Goal: Task Accomplishment & Management: Use online tool/utility

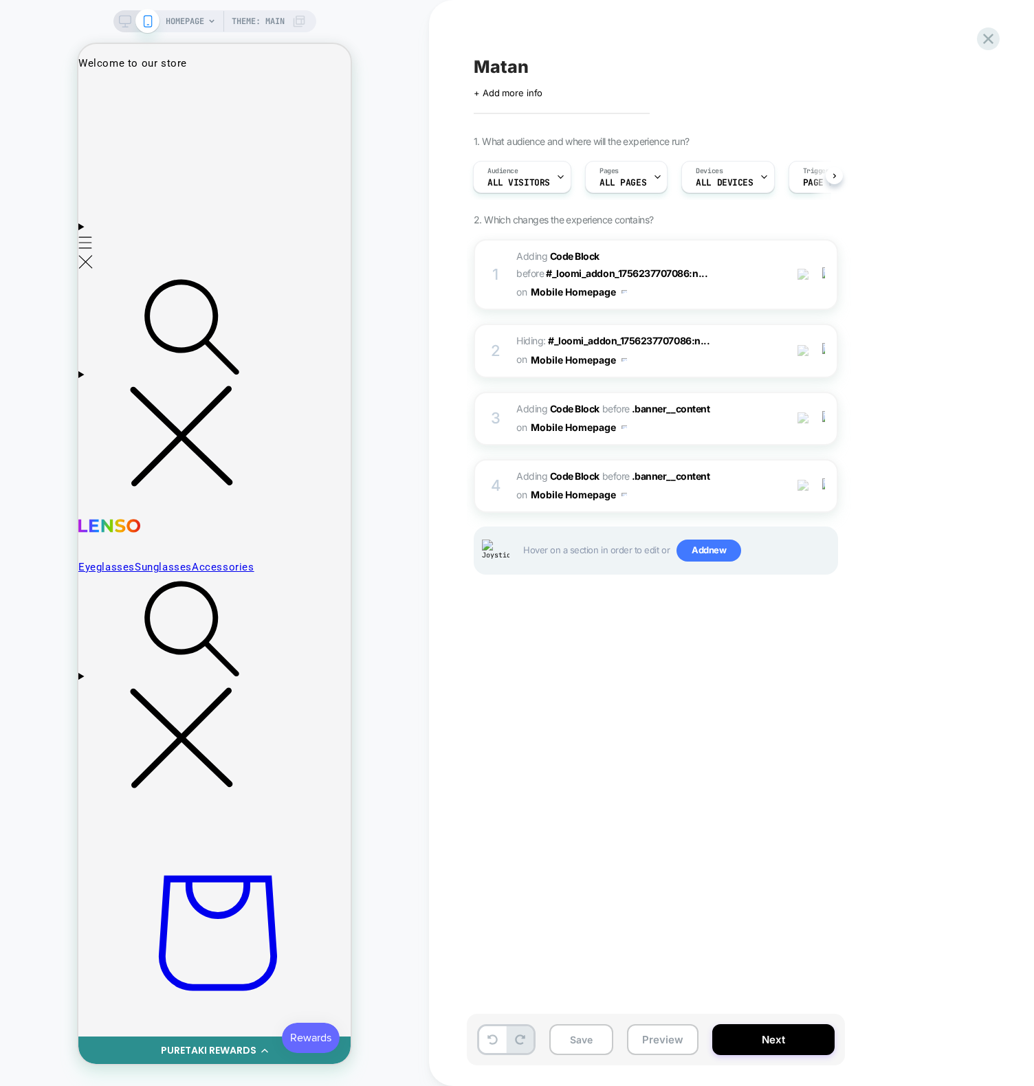
click at [415, 269] on div "HOMEPAGE Theme: MAIN" at bounding box center [214, 543] width 429 height 1058
click at [955, 572] on div "1. What audience and where will the experience run? Audience All Visitors Pages…" at bounding box center [724, 371] width 502 height 473
click at [438, 368] on div "Matan Click to edit experience details + Add more info 1. What audience and whe…" at bounding box center [731, 543] width 605 height 1086
click at [418, 335] on div "HOMEPAGE Theme: MAIN" at bounding box center [214, 543] width 429 height 1058
click at [452, 724] on div "Matan Click to edit experience details + Add more info 1. What audience and whe…" at bounding box center [731, 543] width 605 height 1086
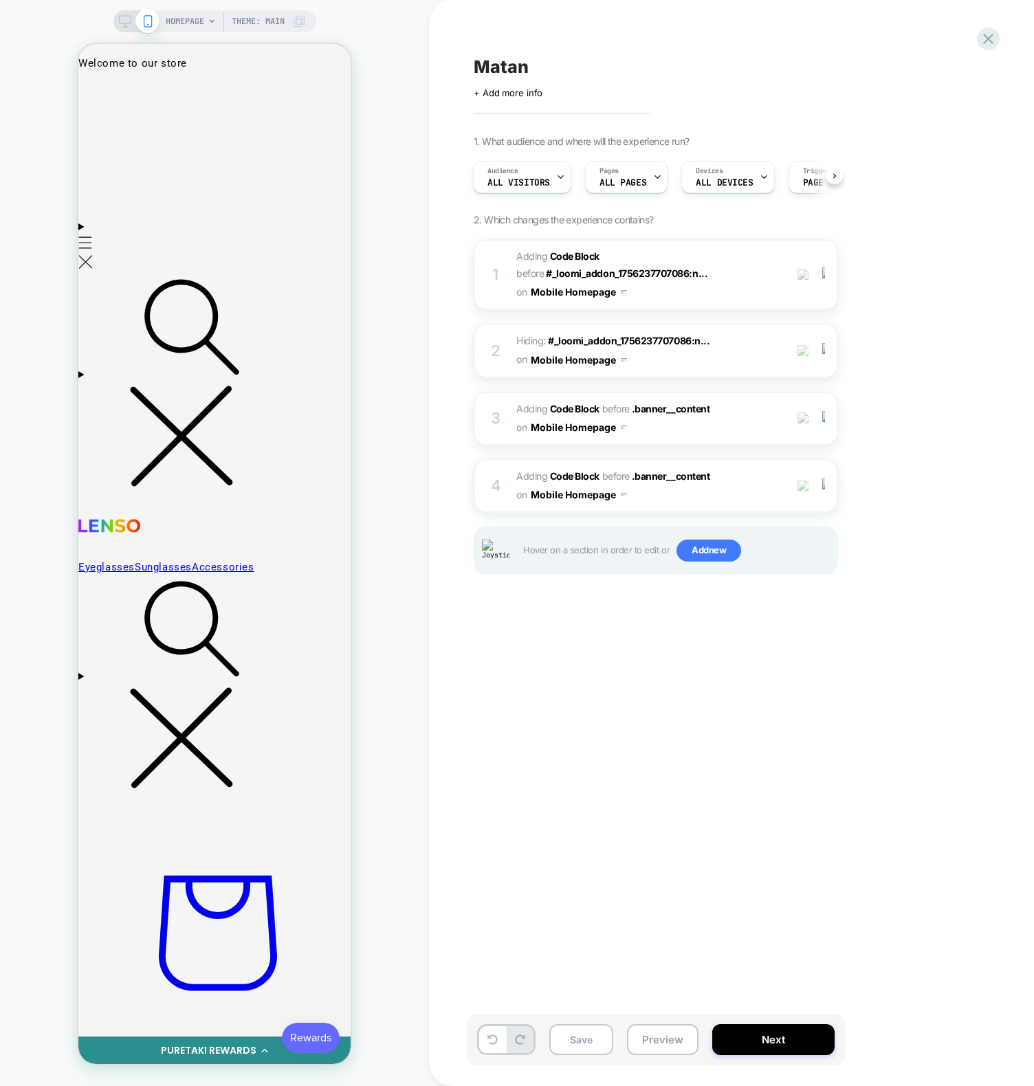
click at [599, 715] on div "Matan Click to edit experience details + Add more info 1. What audience and whe…" at bounding box center [724, 543] width 515 height 1058
click at [705, 555] on span "Add new" at bounding box center [708, 550] width 65 height 22
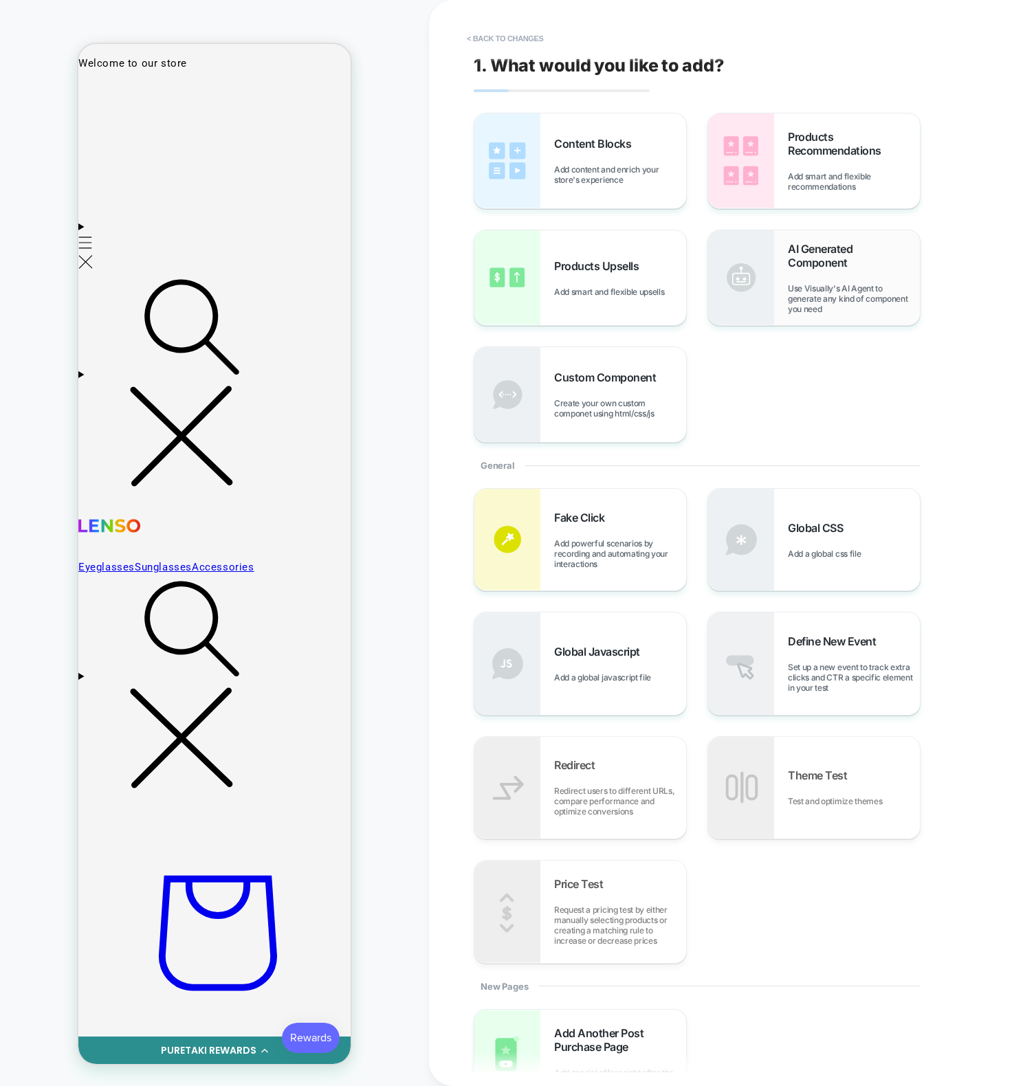
click at [811, 309] on span "Use Visually's AI Agent to generate any kind of component you need" at bounding box center [854, 298] width 132 height 31
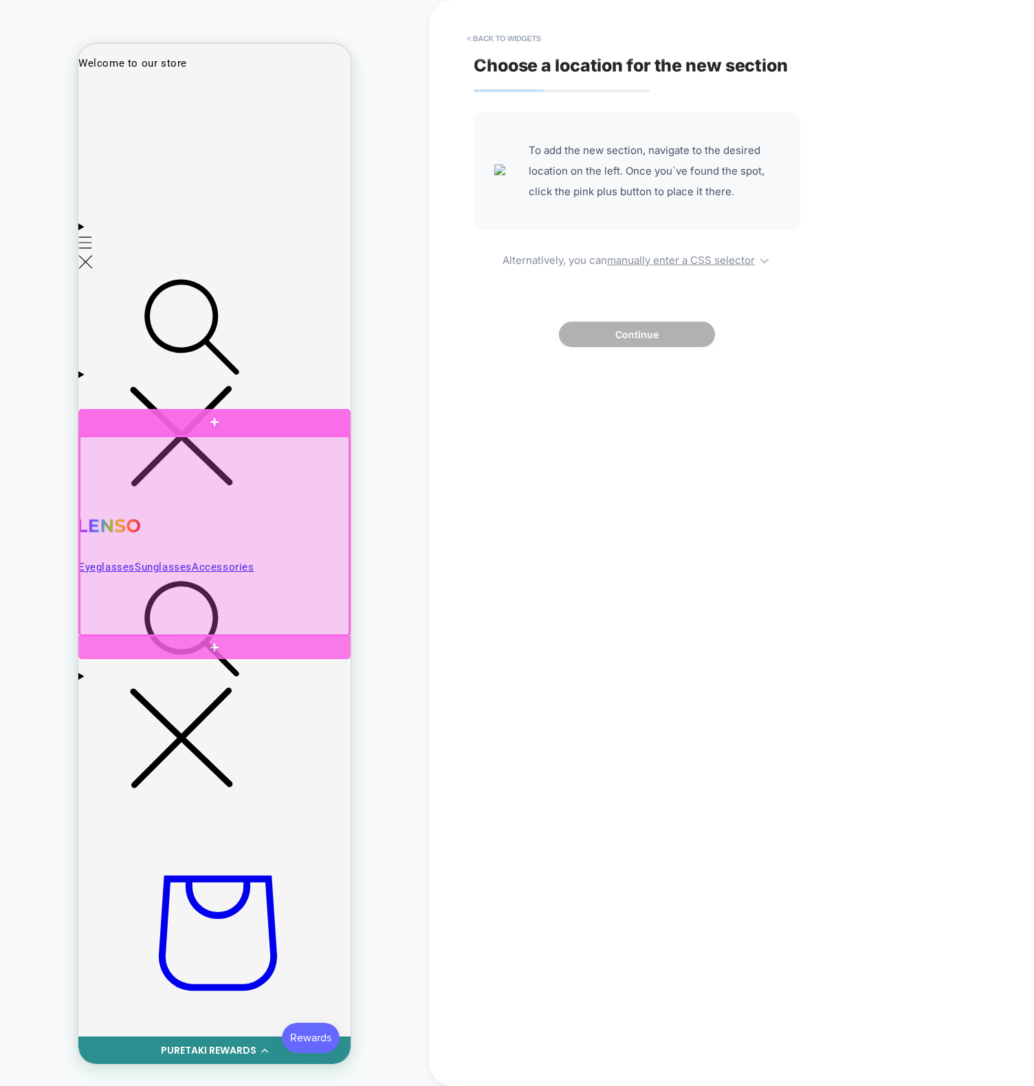
click at [320, 426] on div at bounding box center [214, 422] width 272 height 27
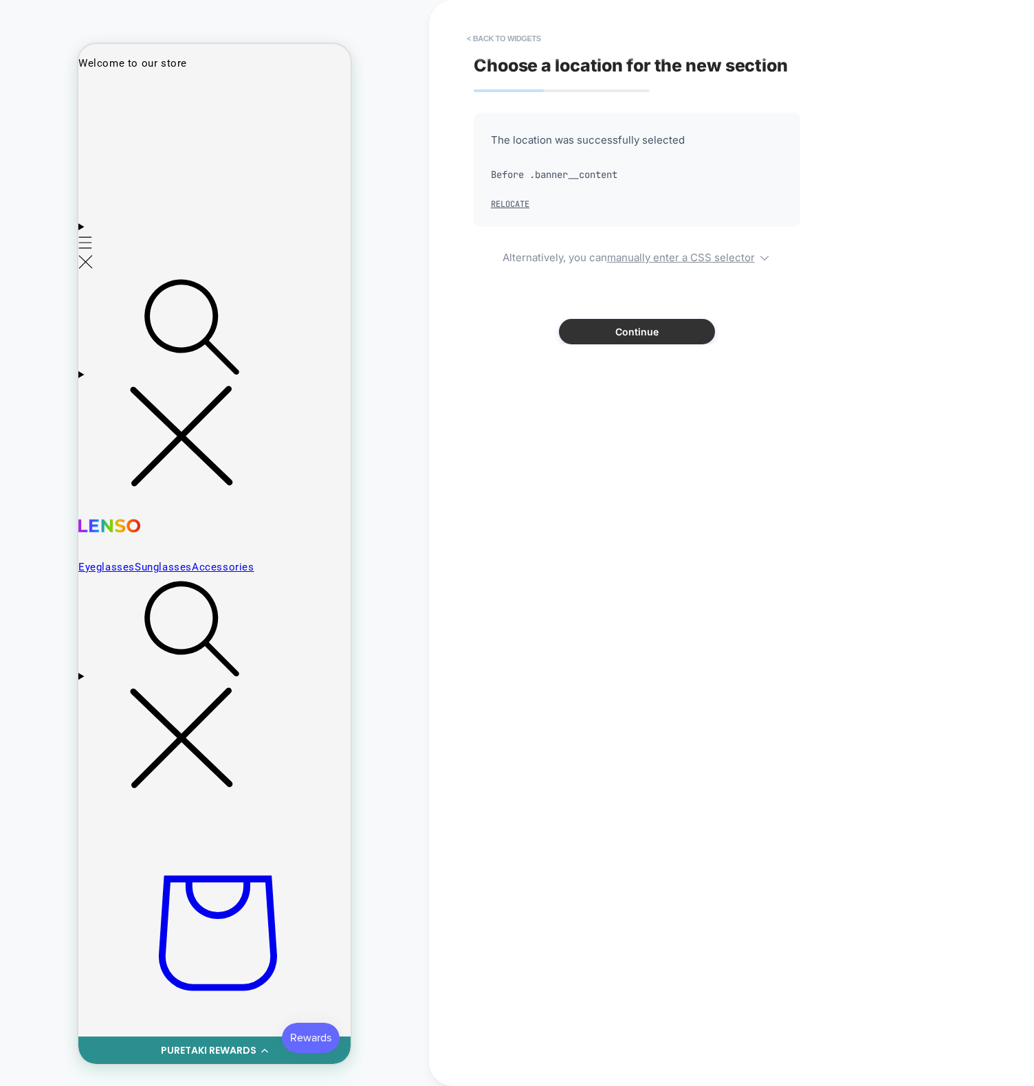
click at [619, 336] on button "Continue" at bounding box center [637, 331] width 156 height 25
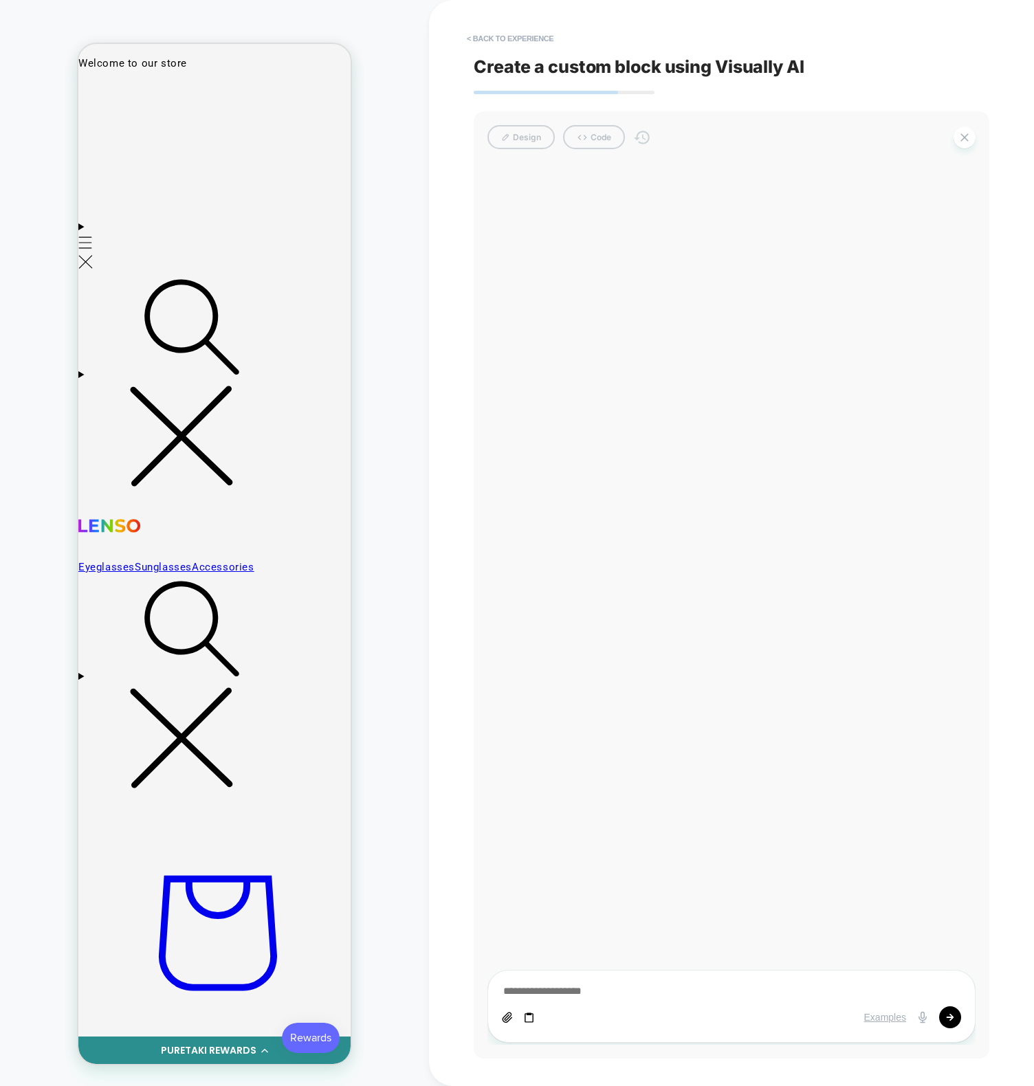
click at [525, 1018] on icon at bounding box center [528, 1017] width 9 height 10
type textarea "*"
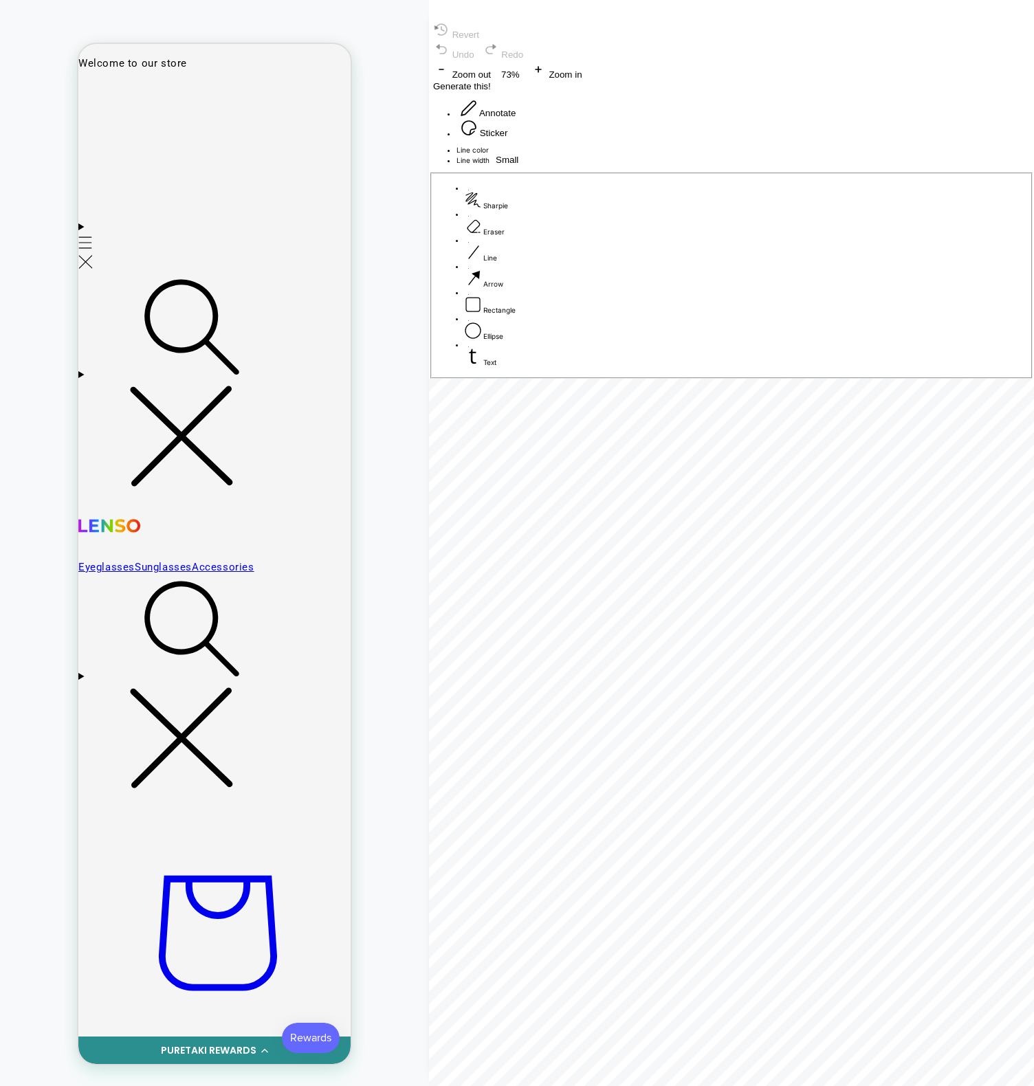
drag, startPoint x: 627, startPoint y: 1016, endPoint x: 835, endPoint y: 1026, distance: 207.8
click at [918, 1043] on div "Revert Undo Redo Zoom out 73% Zoom in Generate this! Annotate Sticker Line colo…" at bounding box center [731, 733] width 605 height 1425
click at [515, 314] on span "Rectangle" at bounding box center [499, 310] width 32 height 8
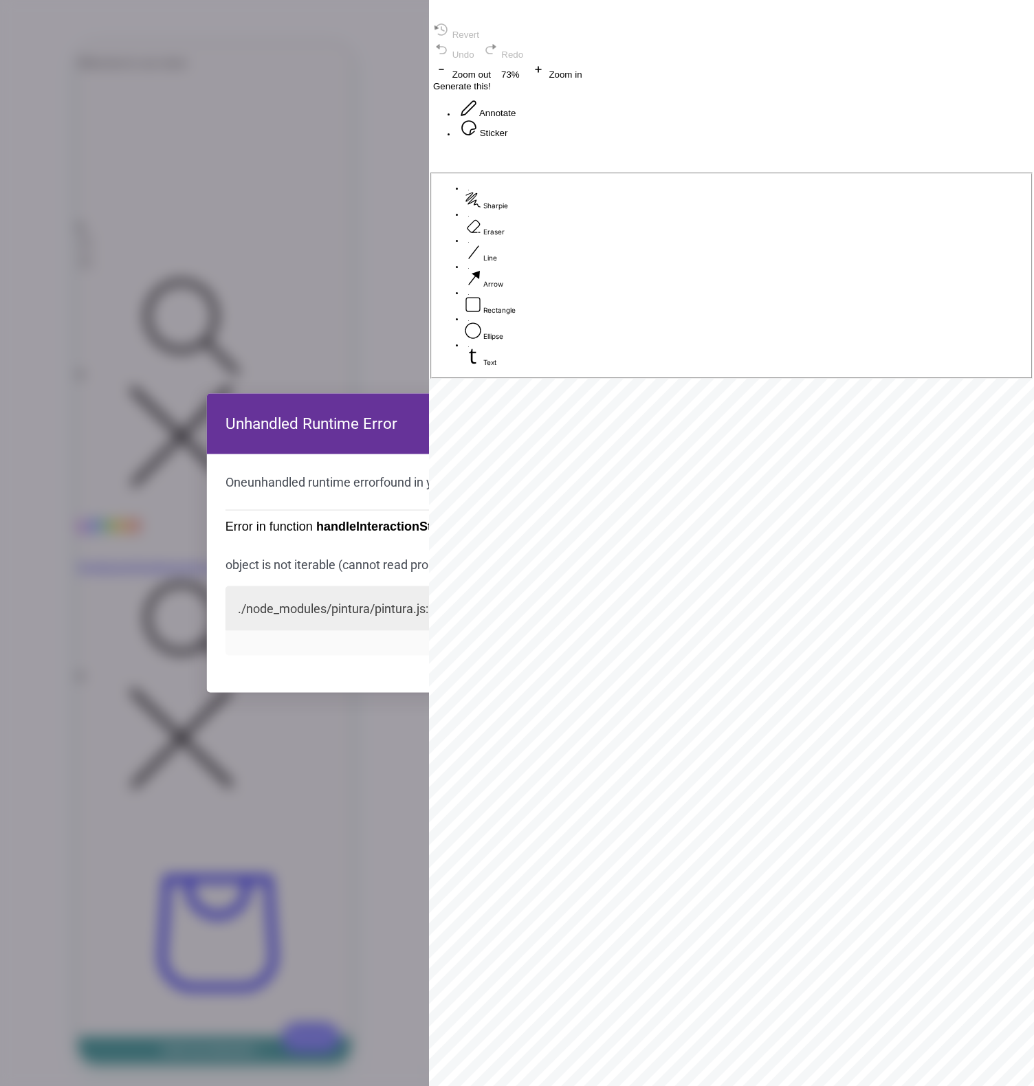
drag, startPoint x: 590, startPoint y: 592, endPoint x: 779, endPoint y: 714, distance: 224.7
click at [781, 146] on div at bounding box center [731, 146] width 605 height 0
drag, startPoint x: 504, startPoint y: 543, endPoint x: 717, endPoint y: 656, distance: 241.3
click at [711, 146] on div at bounding box center [731, 146] width 605 height 0
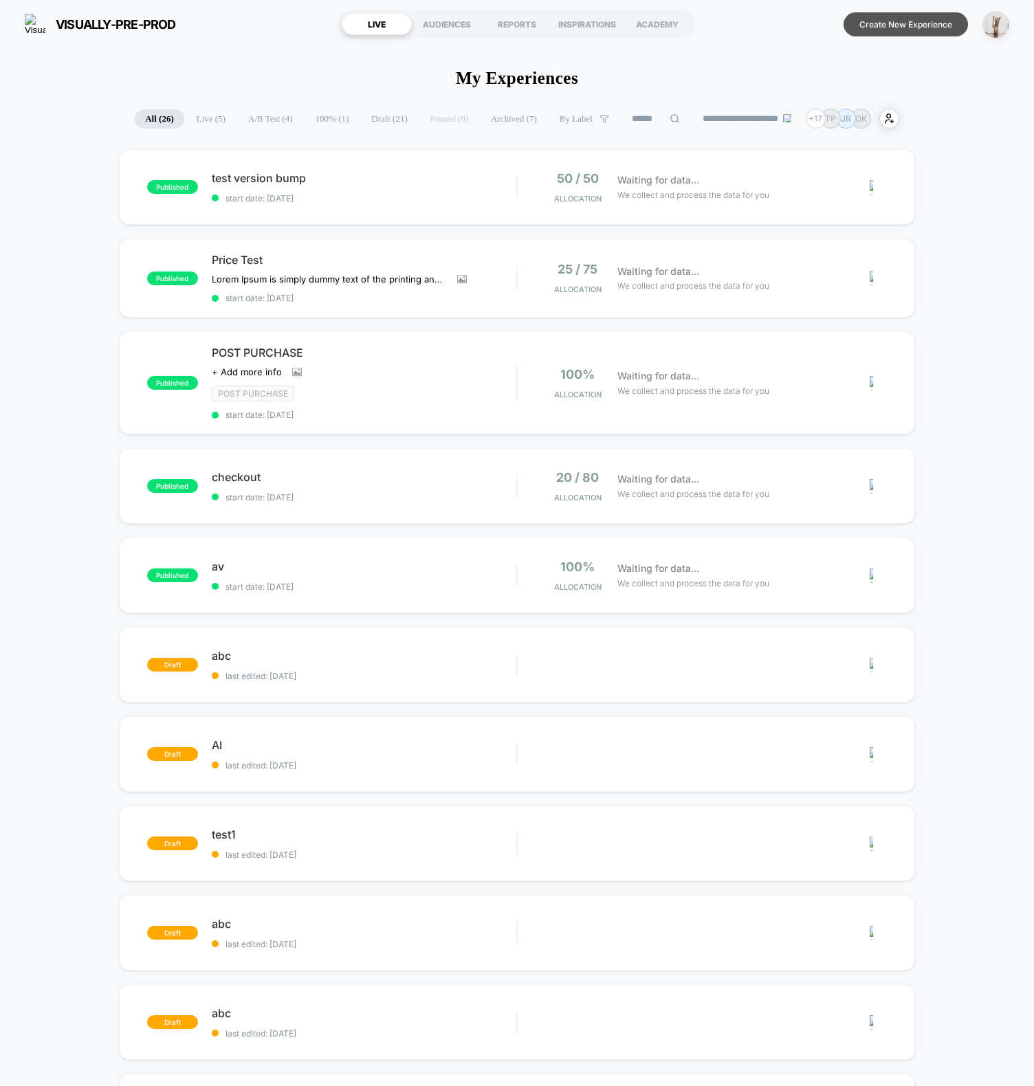
click at [871, 16] on button "Create New Experience" at bounding box center [905, 24] width 124 height 24
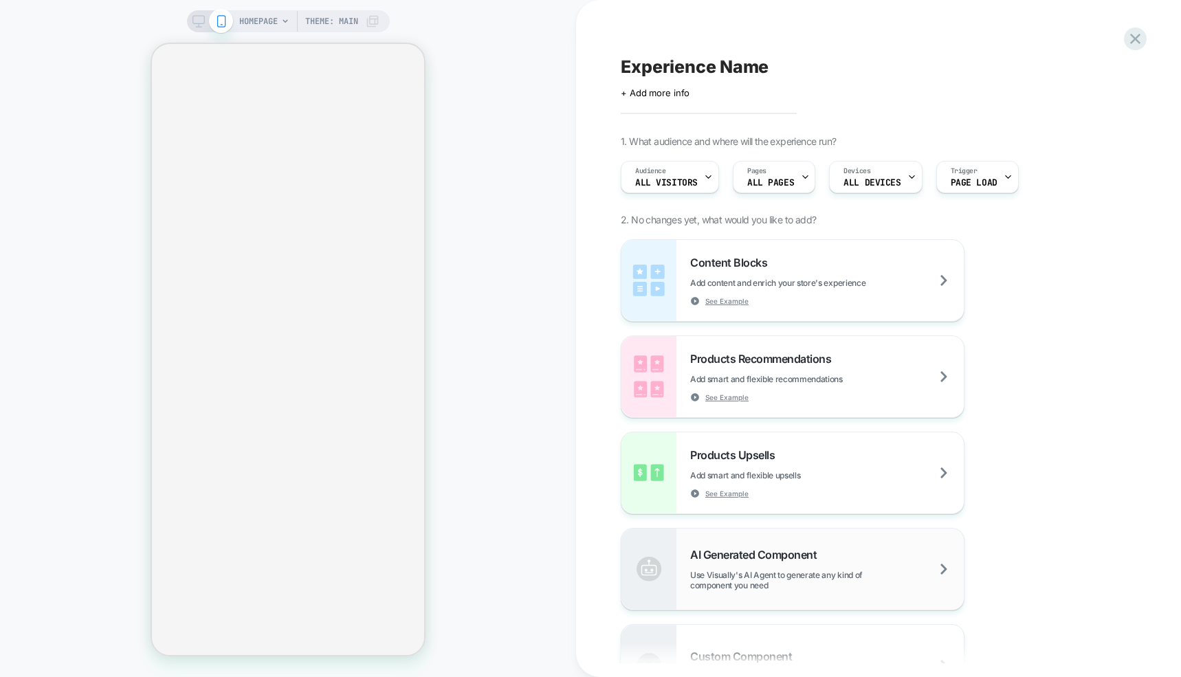
click at [766, 553] on span "AI Generated Component" at bounding box center [756, 555] width 133 height 14
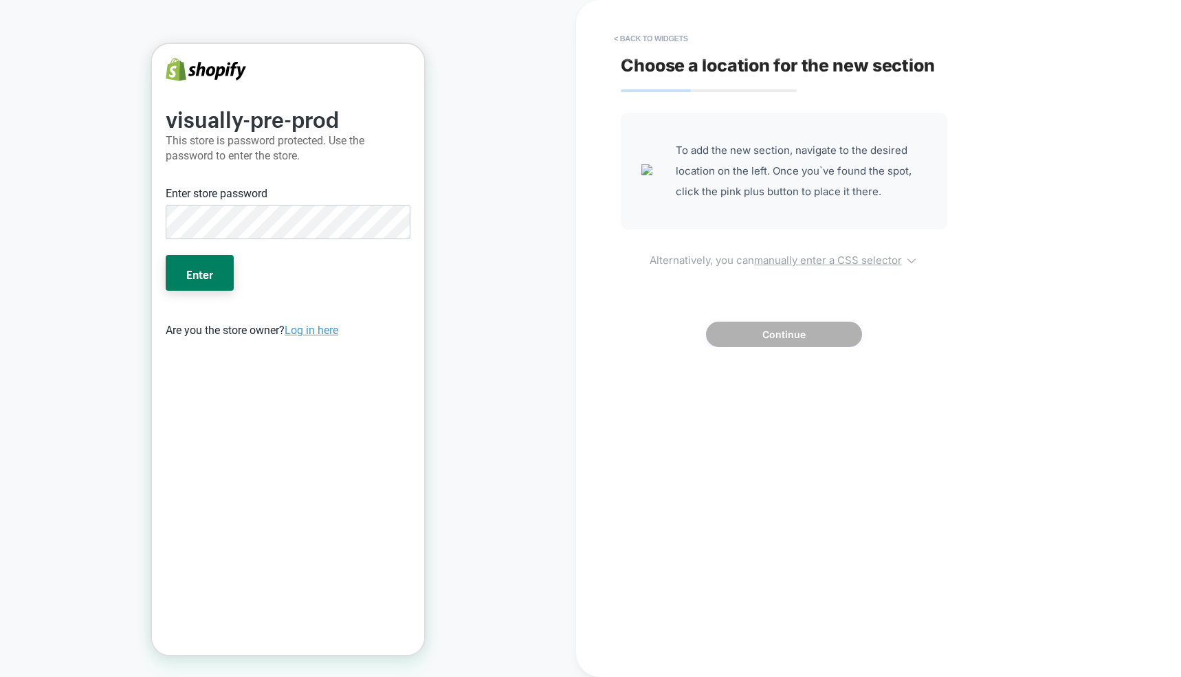
click at [807, 261] on u "manually enter a CSS selector" at bounding box center [828, 260] width 148 height 13
select select "*******"
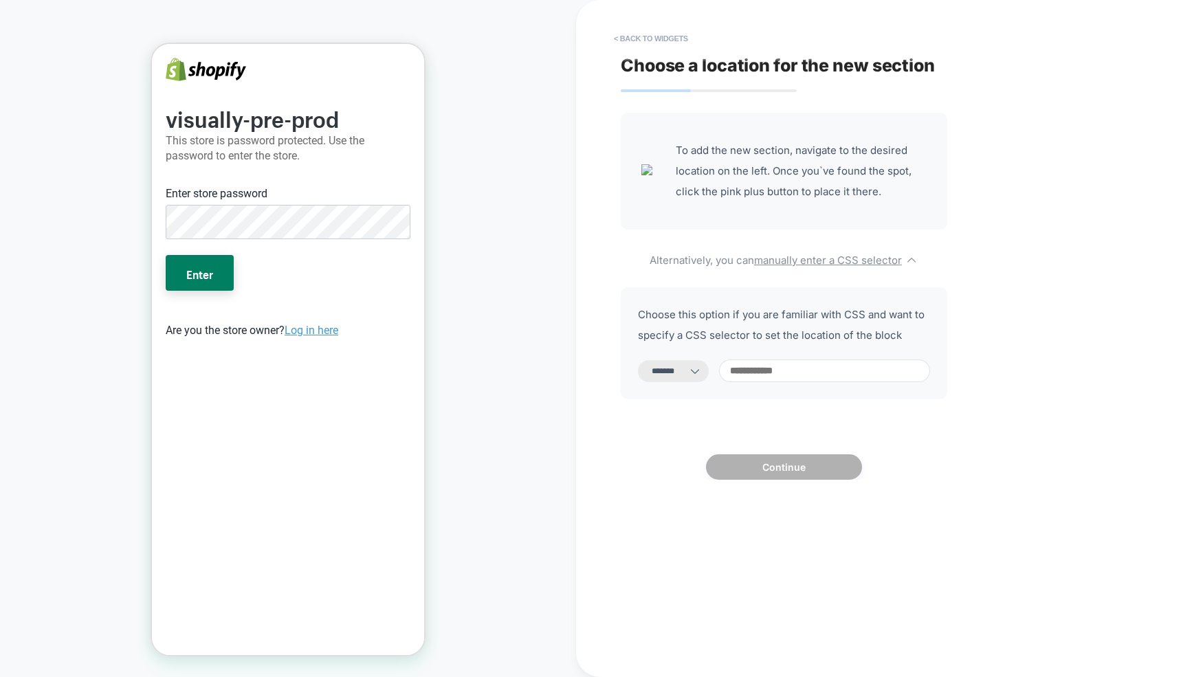
click at [817, 373] on input at bounding box center [824, 370] width 211 height 23
type input "*****"
select select "*********"
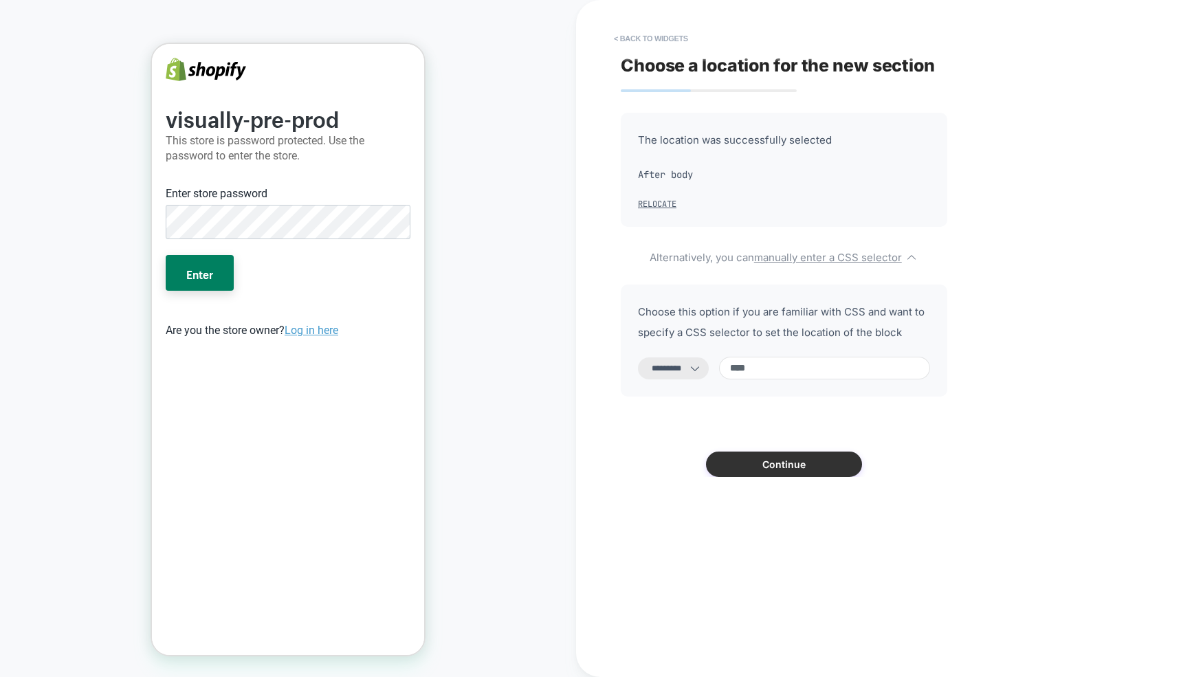
type input "****"
click at [803, 458] on button "Continue" at bounding box center [784, 464] width 156 height 25
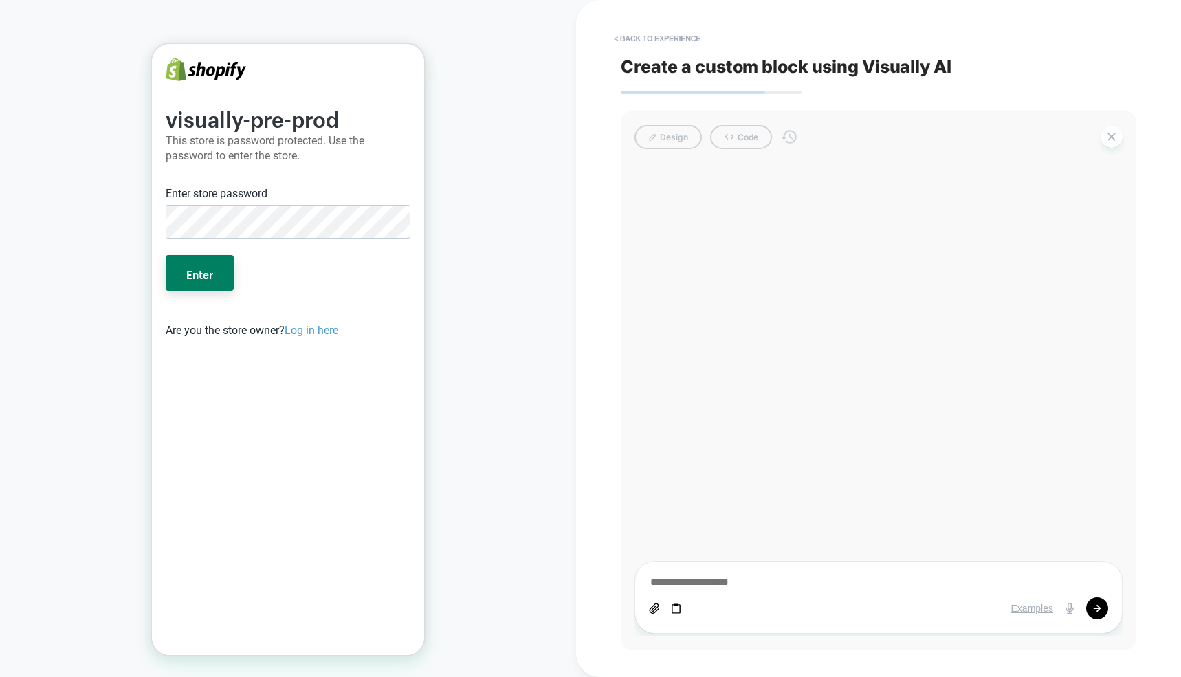
click at [677, 611] on icon at bounding box center [676, 609] width 12 height 12
type textarea "*"
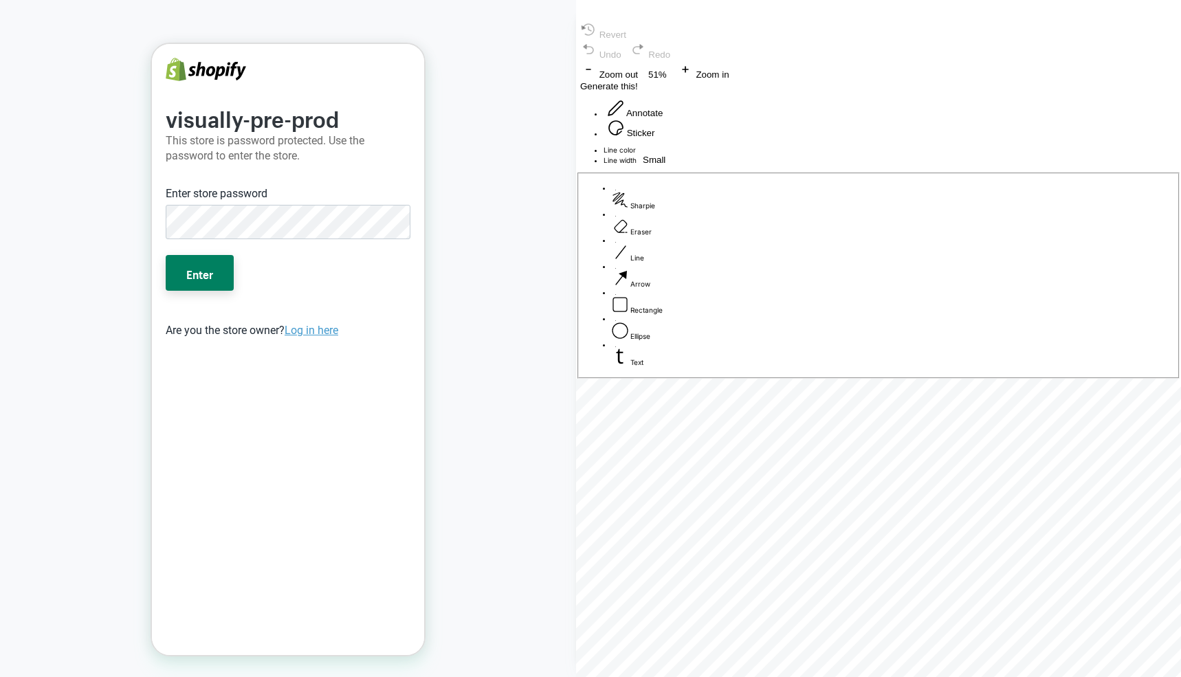
drag, startPoint x: 761, startPoint y: 141, endPoint x: 751, endPoint y: 155, distance: 17.7
click at [752, 146] on div at bounding box center [878, 146] width 605 height 0
drag, startPoint x: 816, startPoint y: 120, endPoint x: 825, endPoint y: 163, distance: 44.4
click at [788, 157] on div "undefined" at bounding box center [878, 152] width 605 height 12
drag, startPoint x: 771, startPoint y: 231, endPoint x: 761, endPoint y: 297, distance: 66.8
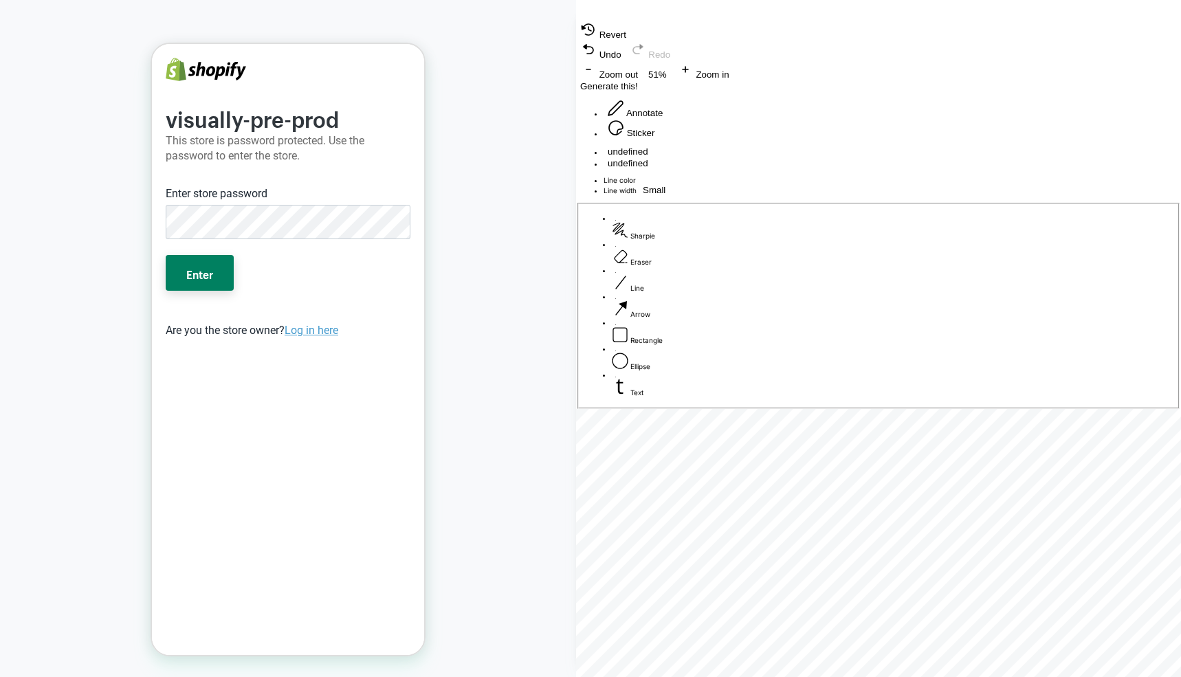
click at [759, 169] on div "undefined undefined" at bounding box center [878, 157] width 605 height 23
drag, startPoint x: 841, startPoint y: 234, endPoint x: 762, endPoint y: 295, distance: 99.5
click at [759, 181] on div "undefined undefined undefined" at bounding box center [878, 163] width 605 height 35
drag, startPoint x: 836, startPoint y: 274, endPoint x: 836, endPoint y: 313, distance: 39.9
click at [834, 192] on div "undefined undefined undefined undefined" at bounding box center [878, 169] width 605 height 47
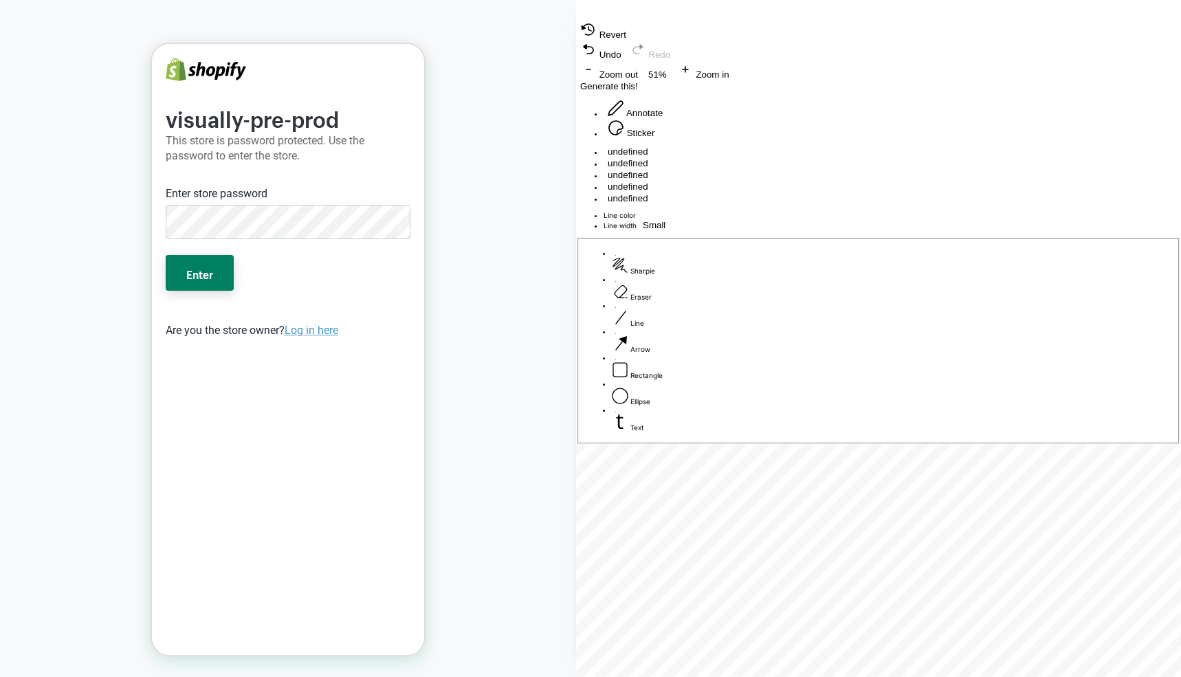
drag, startPoint x: 896, startPoint y: 263, endPoint x: 836, endPoint y: 371, distance: 124.3
click at [834, 204] on div "undefined undefined undefined undefined undefined" at bounding box center [878, 175] width 605 height 58
drag, startPoint x: 1054, startPoint y: 609, endPoint x: 926, endPoint y: 524, distance: 153.2
click at [643, 443] on span "Text" at bounding box center [636, 439] width 13 height 8
click at [856, 216] on div "undefined undefined undefined undefined undefined undefined" at bounding box center [878, 181] width 605 height 70
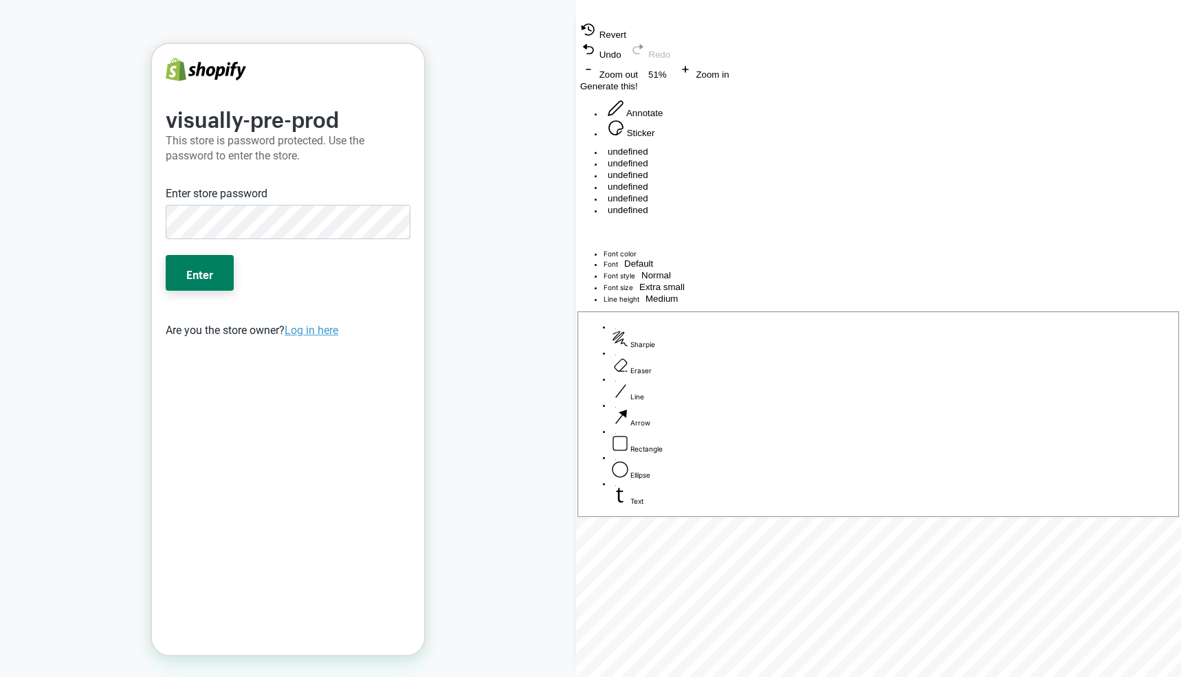
click at [935, 453] on label "Rectangle" at bounding box center [892, 444] width 561 height 18
drag, startPoint x: 772, startPoint y: 339, endPoint x: 845, endPoint y: 408, distance: 100.1
click at [845, 216] on div "undefined undefined undefined undefined undefined undefined" at bounding box center [878, 181] width 605 height 70
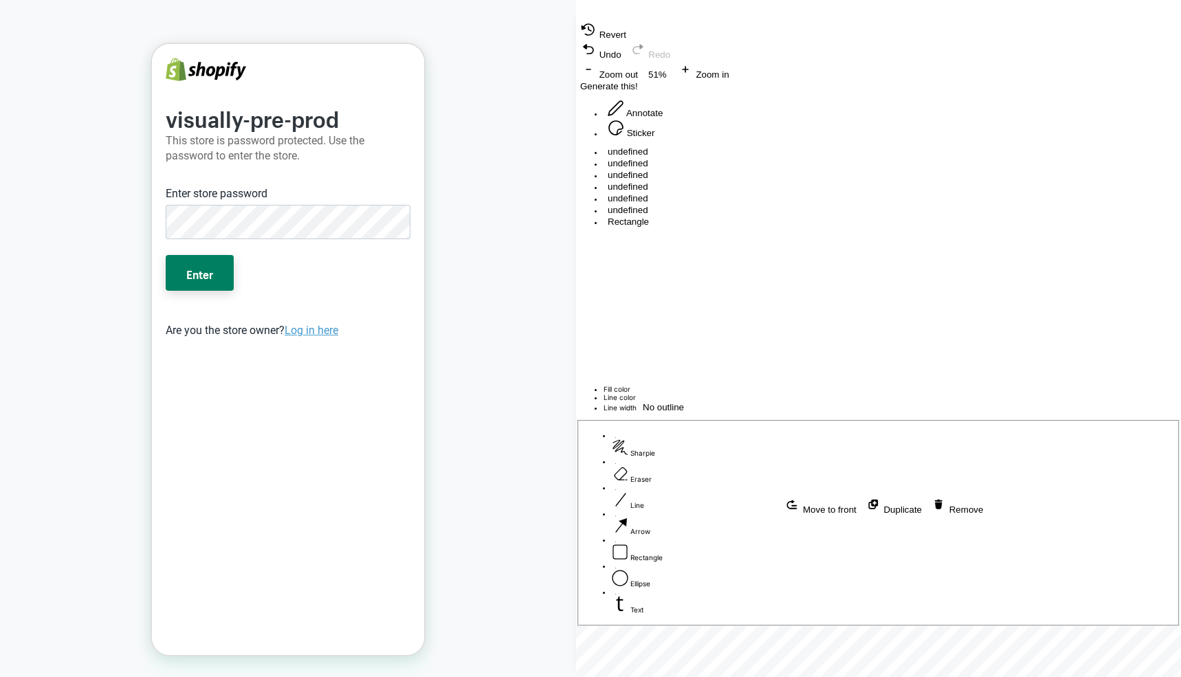
drag, startPoint x: 959, startPoint y: 432, endPoint x: 928, endPoint y: 425, distance: 31.0
click at [943, 254] on div "undefined undefined undefined undefined undefined undefined Rectangle Move to f…" at bounding box center [878, 200] width 605 height 109
click at [923, 239] on div "undefined undefined undefined undefined undefined undefined Rectangle Rectangle" at bounding box center [878, 192] width 605 height 93
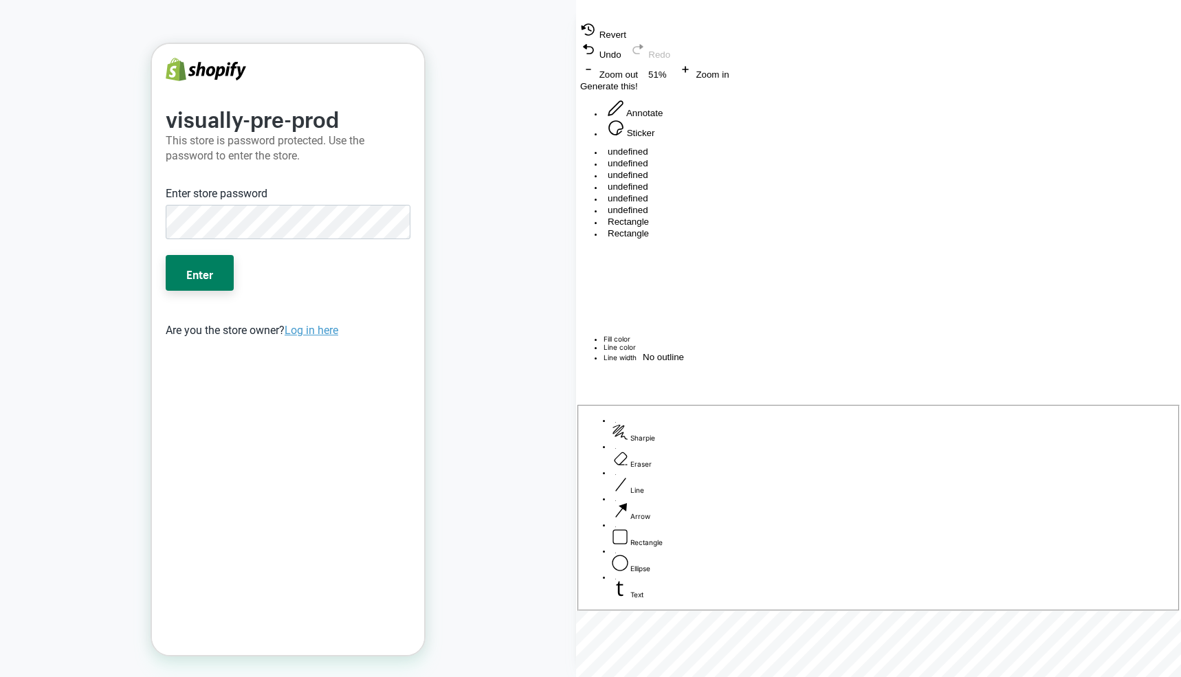
drag, startPoint x: 963, startPoint y: 516, endPoint x: 724, endPoint y: 212, distance: 386.7
click at [724, 212] on div "undefined undefined undefined undefined undefined undefined Rectangle Rectangle" at bounding box center [878, 192] width 605 height 93
click at [1062, 251] on div "undefined undefined undefined undefined undefined undefined Rectangle Rectangle…" at bounding box center [878, 198] width 605 height 105
click at [628, 452] on icon at bounding box center [620, 444] width 16 height 16
drag, startPoint x: 733, startPoint y: 519, endPoint x: 777, endPoint y: 423, distance: 104.9
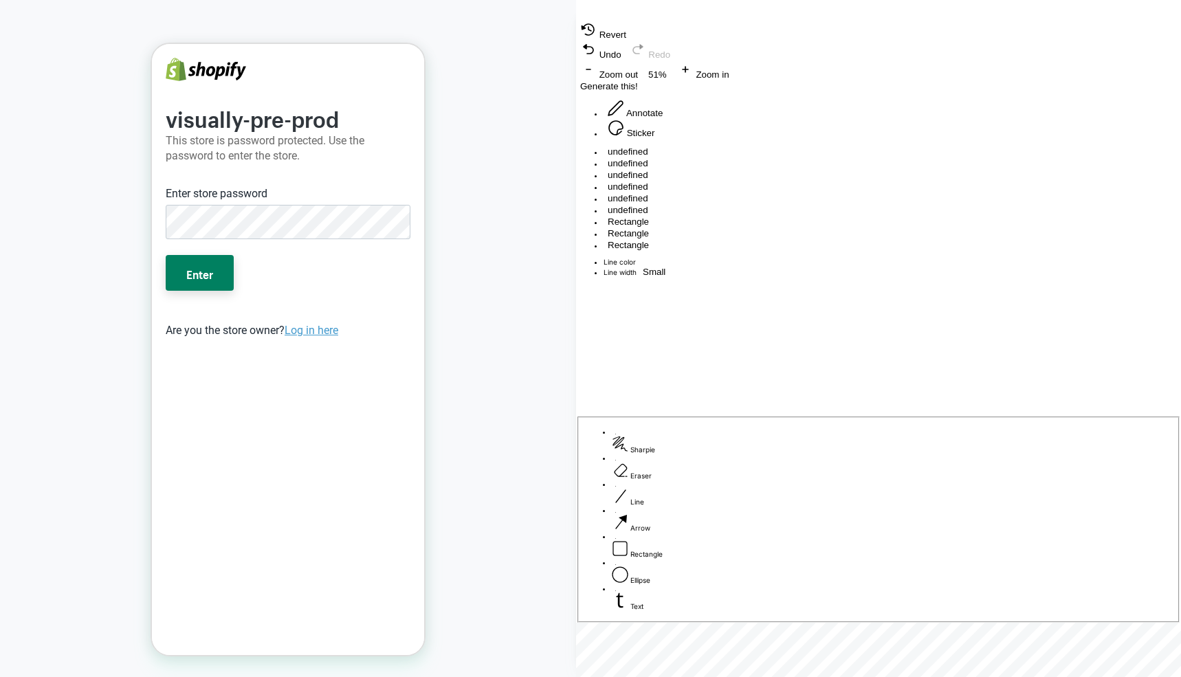
click at [803, 251] on div "undefined undefined undefined undefined undefined undefined Rectangle Rectangle…" at bounding box center [878, 198] width 605 height 105
click at [1045, 225] on div "undefined undefined undefined undefined undefined undefined Rectangle Rectangle…" at bounding box center [878, 204] width 605 height 117
click at [762, 491] on label "Eraser" at bounding box center [892, 482] width 561 height 18
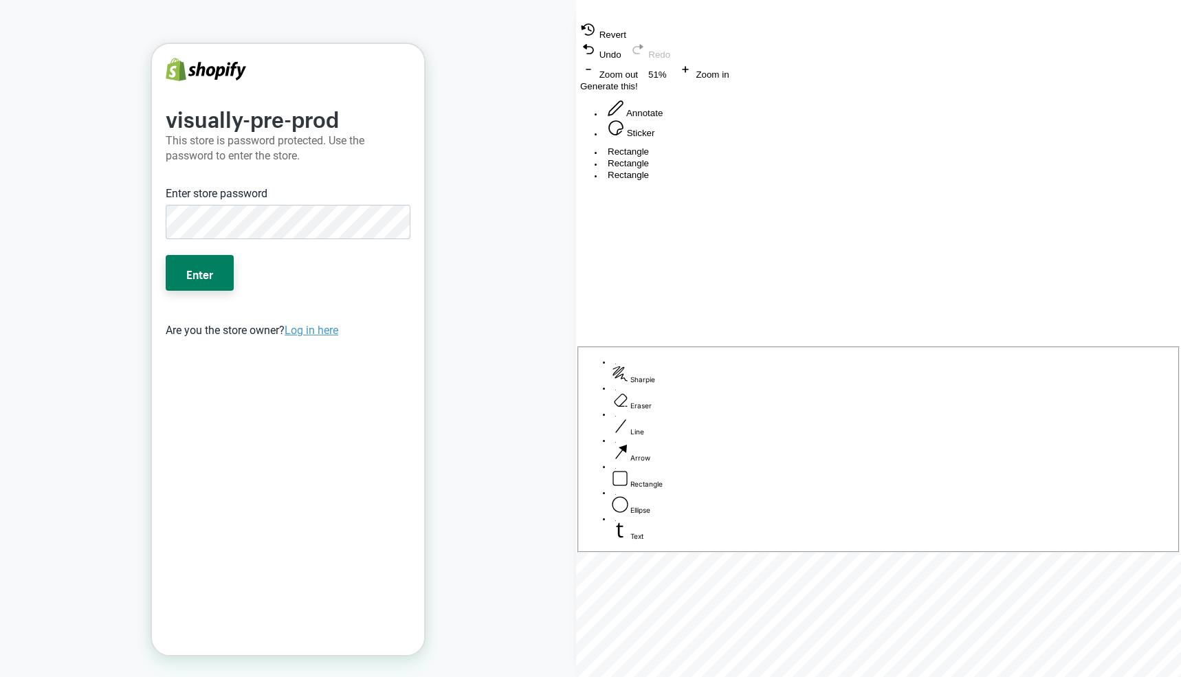
drag, startPoint x: 728, startPoint y: 148, endPoint x: 869, endPoint y: 323, distance: 224.3
click at [862, 181] on div "Rectangle Rectangle Rectangle" at bounding box center [878, 163] width 605 height 35
click at [655, 383] on span "Sharpie" at bounding box center [642, 379] width 25 height 8
click at [826, 181] on div "Rectangle Rectangle Rectangle" at bounding box center [878, 163] width 605 height 35
click at [991, 331] on span "Remove" at bounding box center [1017, 336] width 53 height 10
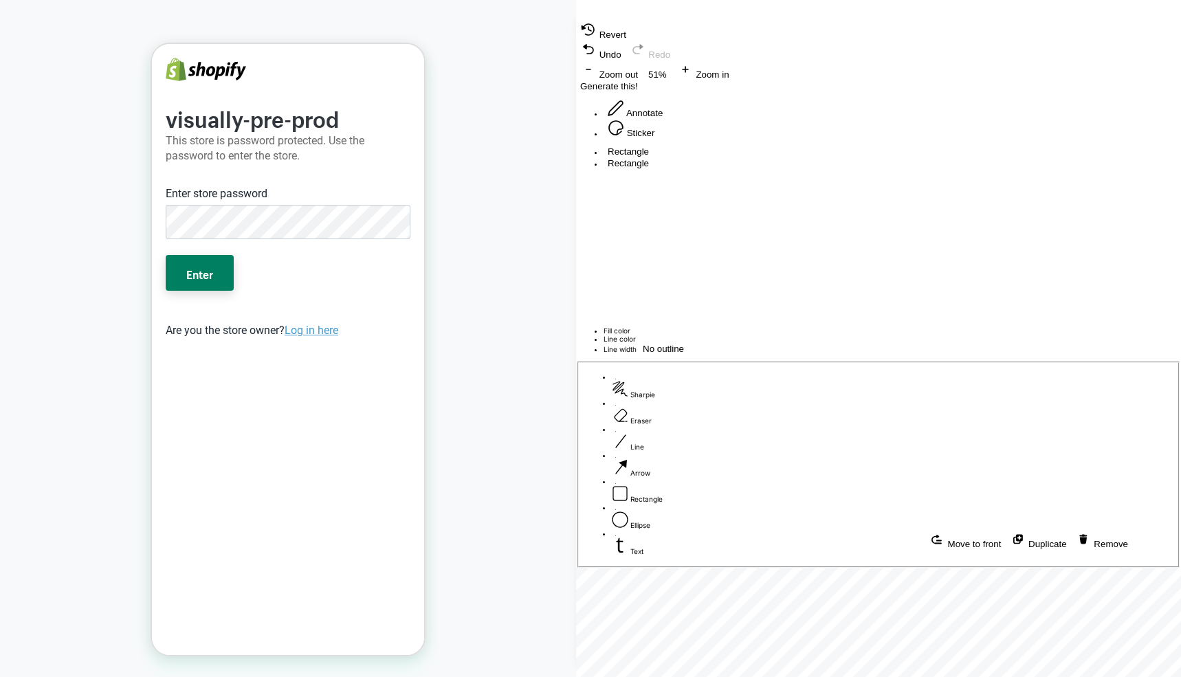
click at [1075, 539] on span "Remove" at bounding box center [1101, 544] width 53 height 10
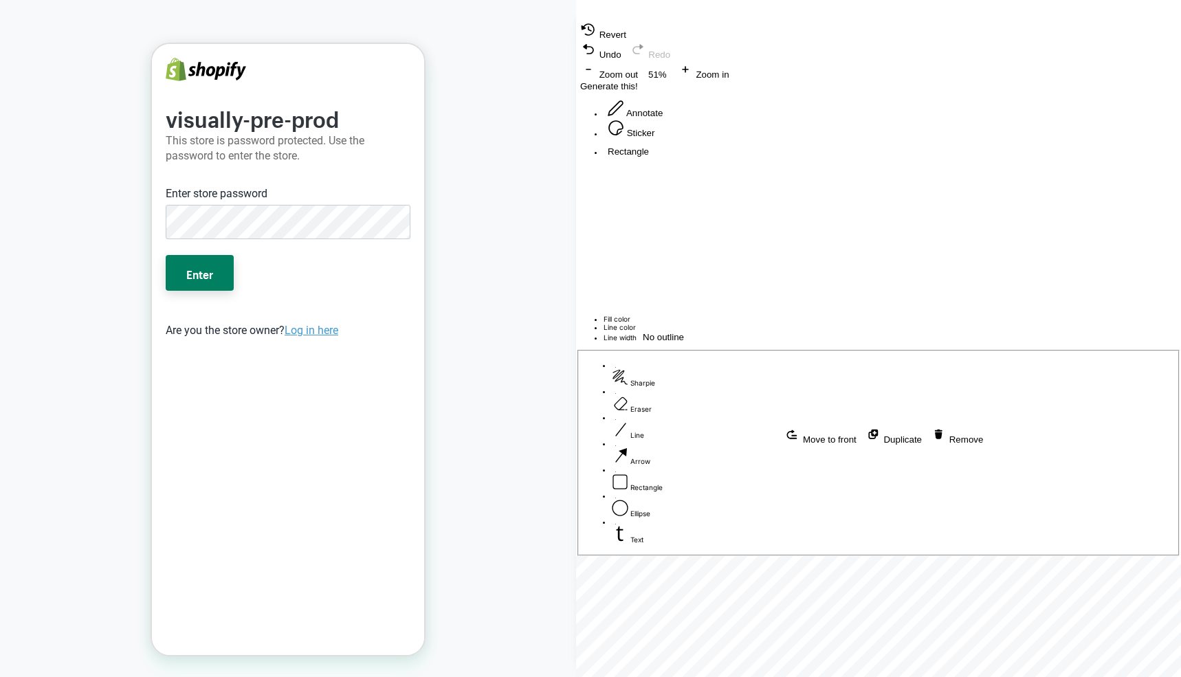
click at [930, 434] on span "Remove" at bounding box center [956, 439] width 53 height 10
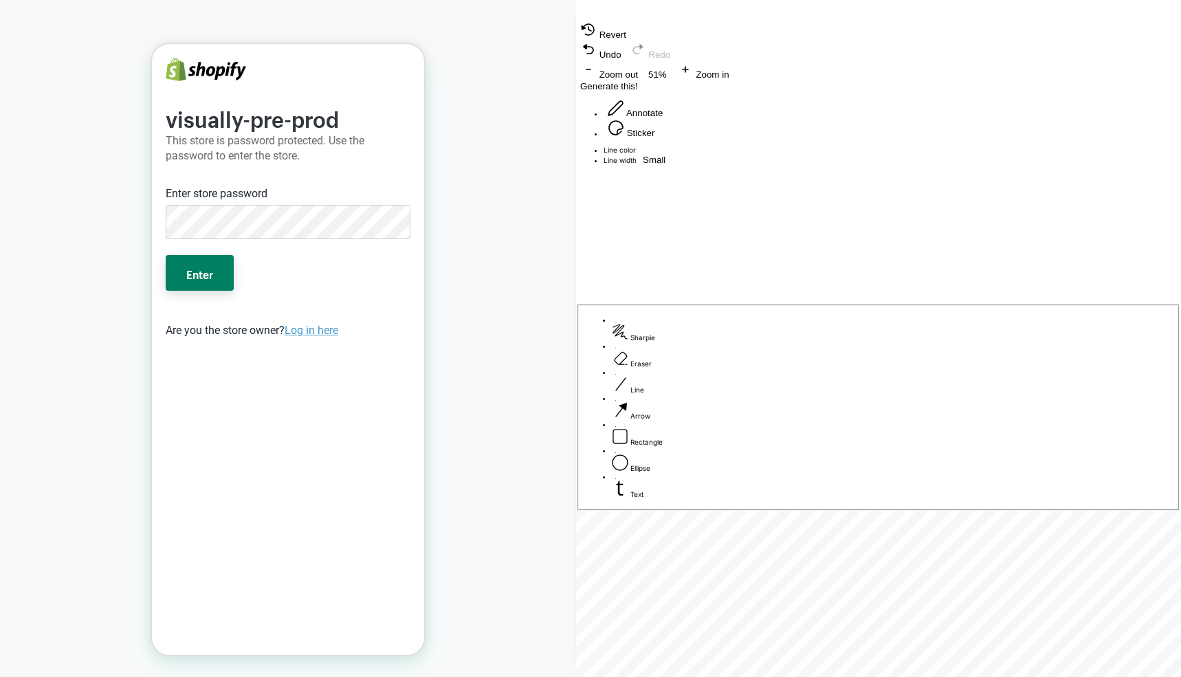
click at [599, 40] on span "Revert" at bounding box center [603, 35] width 46 height 10
click at [658, 139] on button "Sticker" at bounding box center [630, 129] width 55 height 20
click at [876, 166] on div "Select image" at bounding box center [878, 156] width 605 height 20
click at [656, 166] on button "Select image" at bounding box center [616, 156] width 80 height 20
drag, startPoint x: 799, startPoint y: 276, endPoint x: 625, endPoint y: 177, distance: 201.0
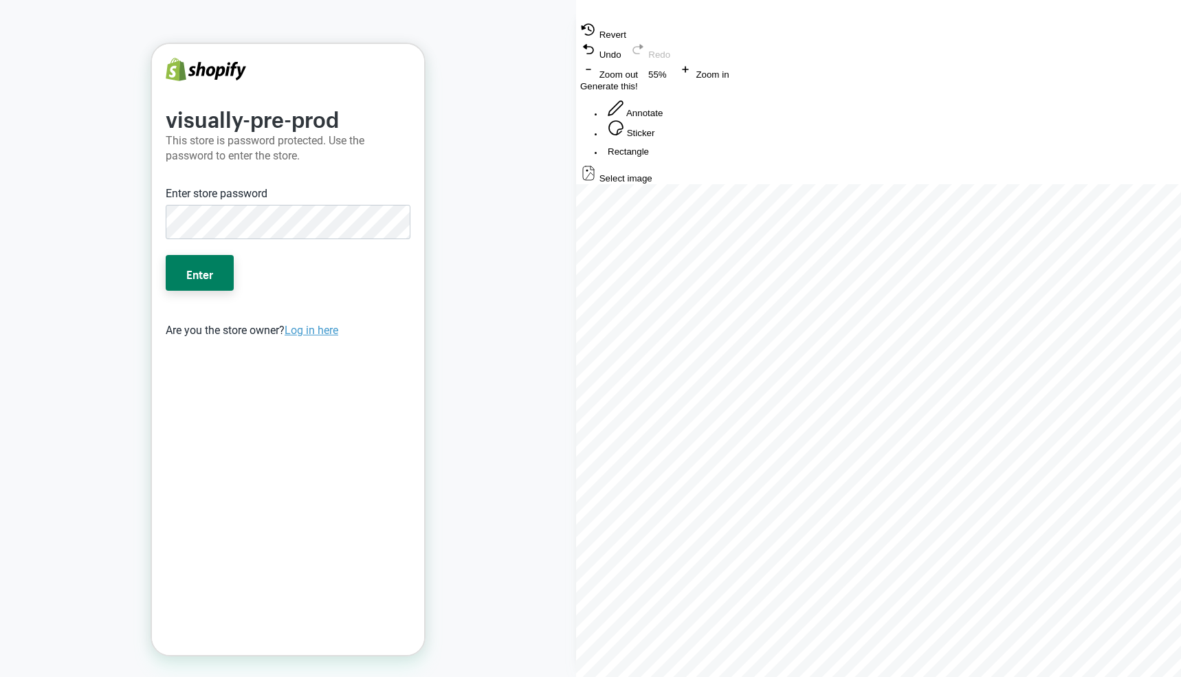
click at [625, 292] on div "Drag point point-0" at bounding box center [927, 292] width 605 height 0
drag, startPoint x: 757, startPoint y: 258, endPoint x: 936, endPoint y: 253, distance: 179.4
click at [936, 196] on div "Rectangle 100% Move to front Duplicate Remove" at bounding box center [878, 171] width 605 height 50
click at [862, 196] on div "Rectangle 100% Move to front Duplicate Remove" at bounding box center [878, 171] width 605 height 50
drag, startPoint x: 862, startPoint y: 638, endPoint x: 844, endPoint y: 619, distance: 26.7
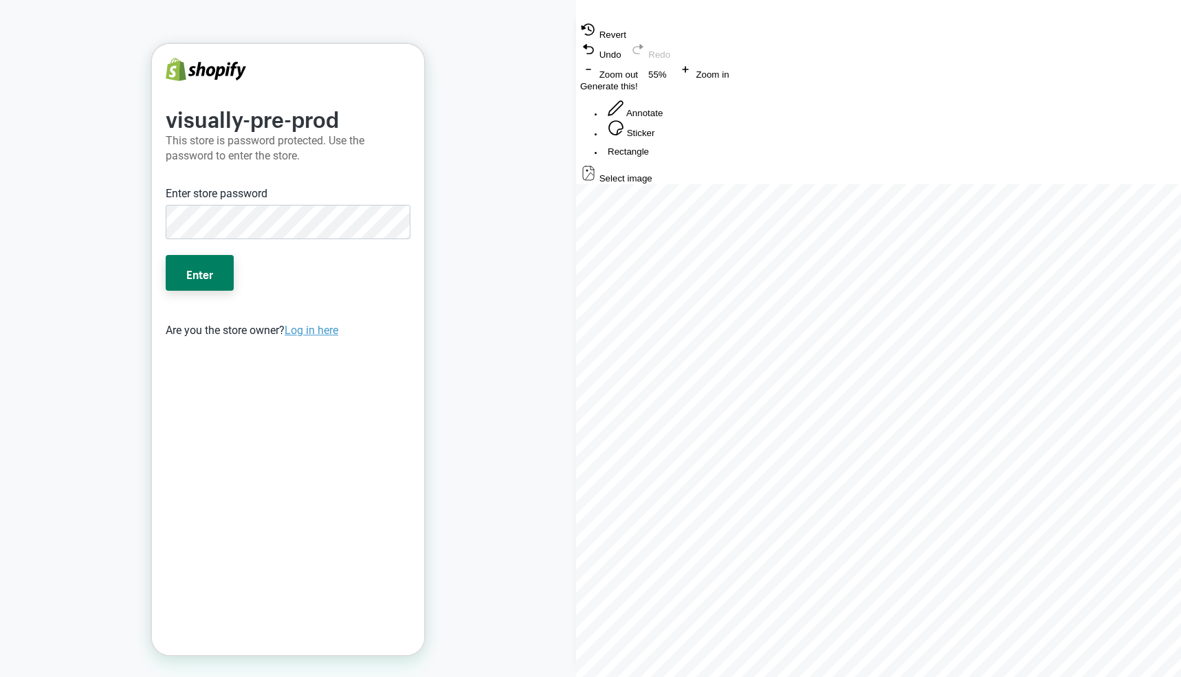
click at [667, 119] on button "Annotate" at bounding box center [634, 109] width 63 height 20
drag, startPoint x: 756, startPoint y: 442, endPoint x: 884, endPoint y: 366, distance: 149.1
click at [889, 146] on div at bounding box center [878, 146] width 605 height 0
